Goal: Task Accomplishment & Management: Manage account settings

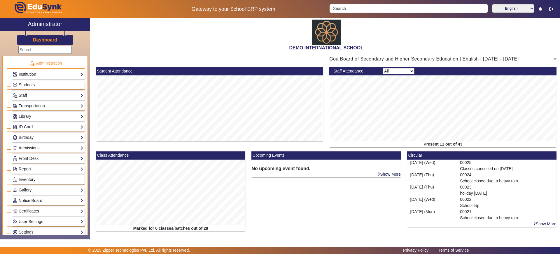
scroll to position [93, 0]
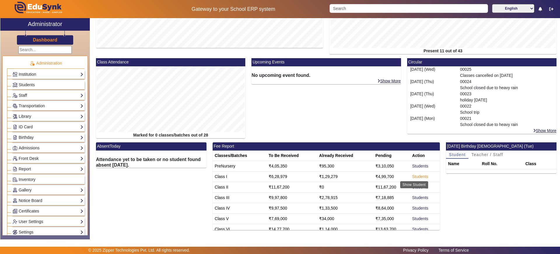
click at [412, 175] on link "Students" at bounding box center [420, 176] width 16 height 5
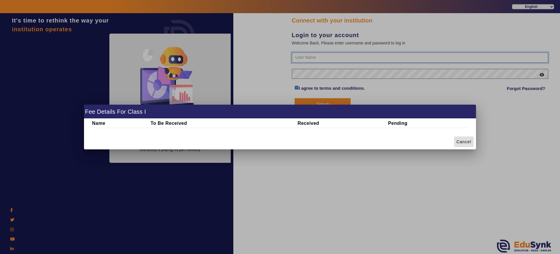
type input "2143224344"
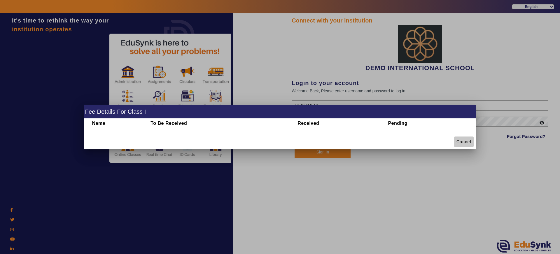
click at [455, 143] on span at bounding box center [464, 141] width 20 height 14
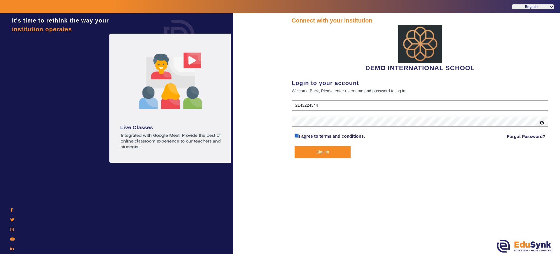
click at [335, 151] on button "Sign In" at bounding box center [323, 152] width 56 height 12
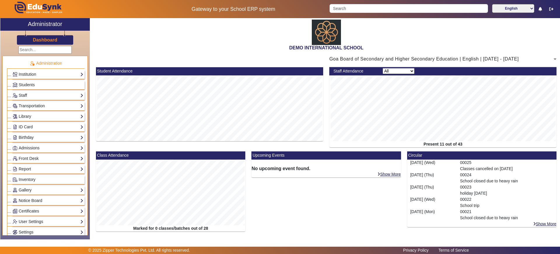
scroll to position [93, 0]
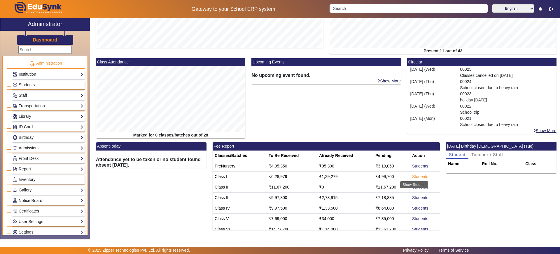
click at [412, 175] on link "Students" at bounding box center [420, 176] width 16 height 5
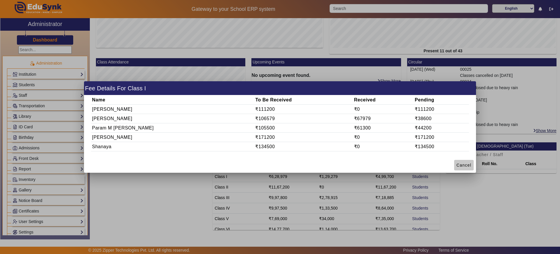
click at [467, 161] on span at bounding box center [464, 165] width 20 height 14
